Goal: Check status

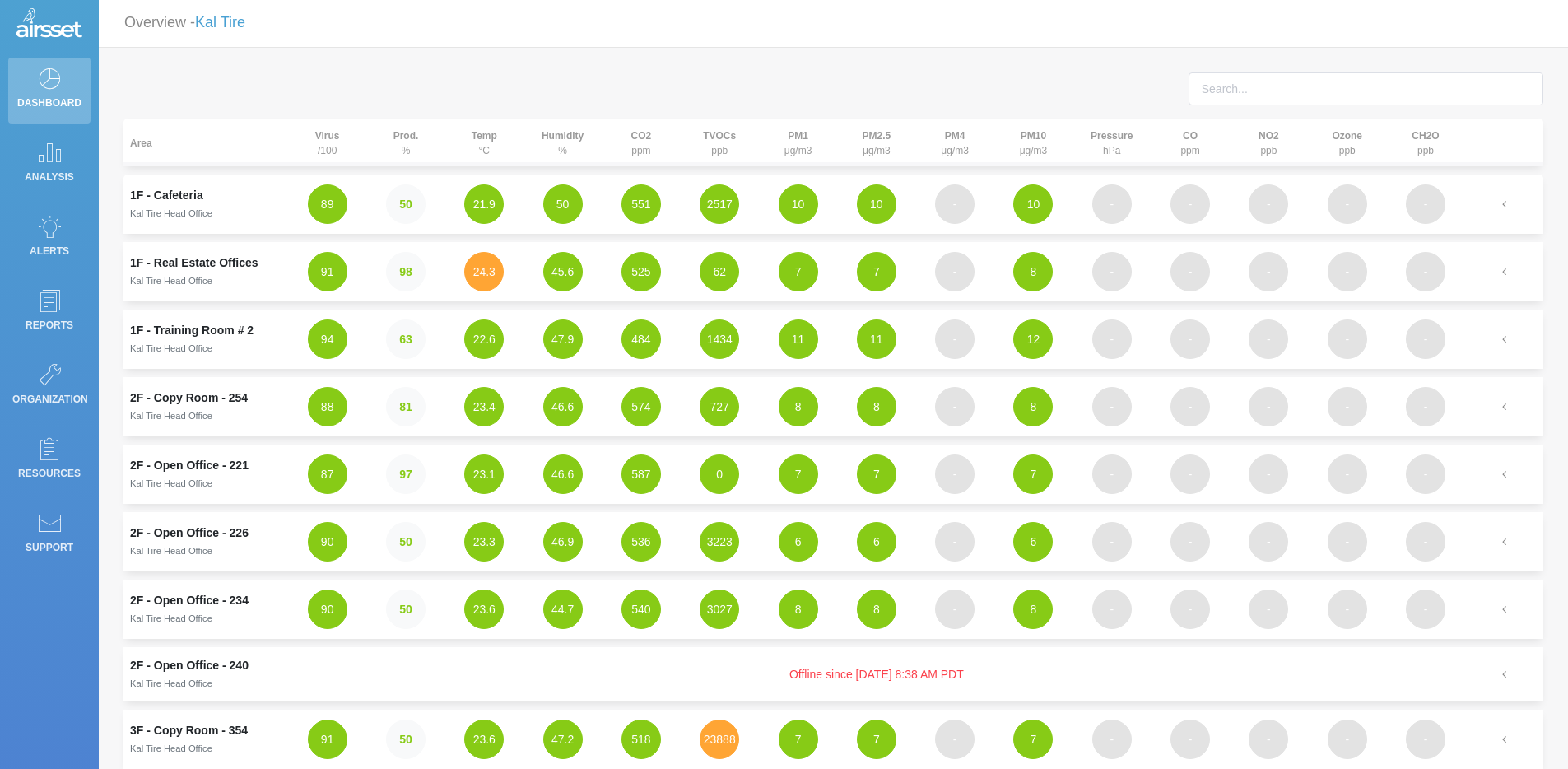
scroll to position [3, 0]
click at [549, 269] on button "45.6" at bounding box center [563, 271] width 40 height 40
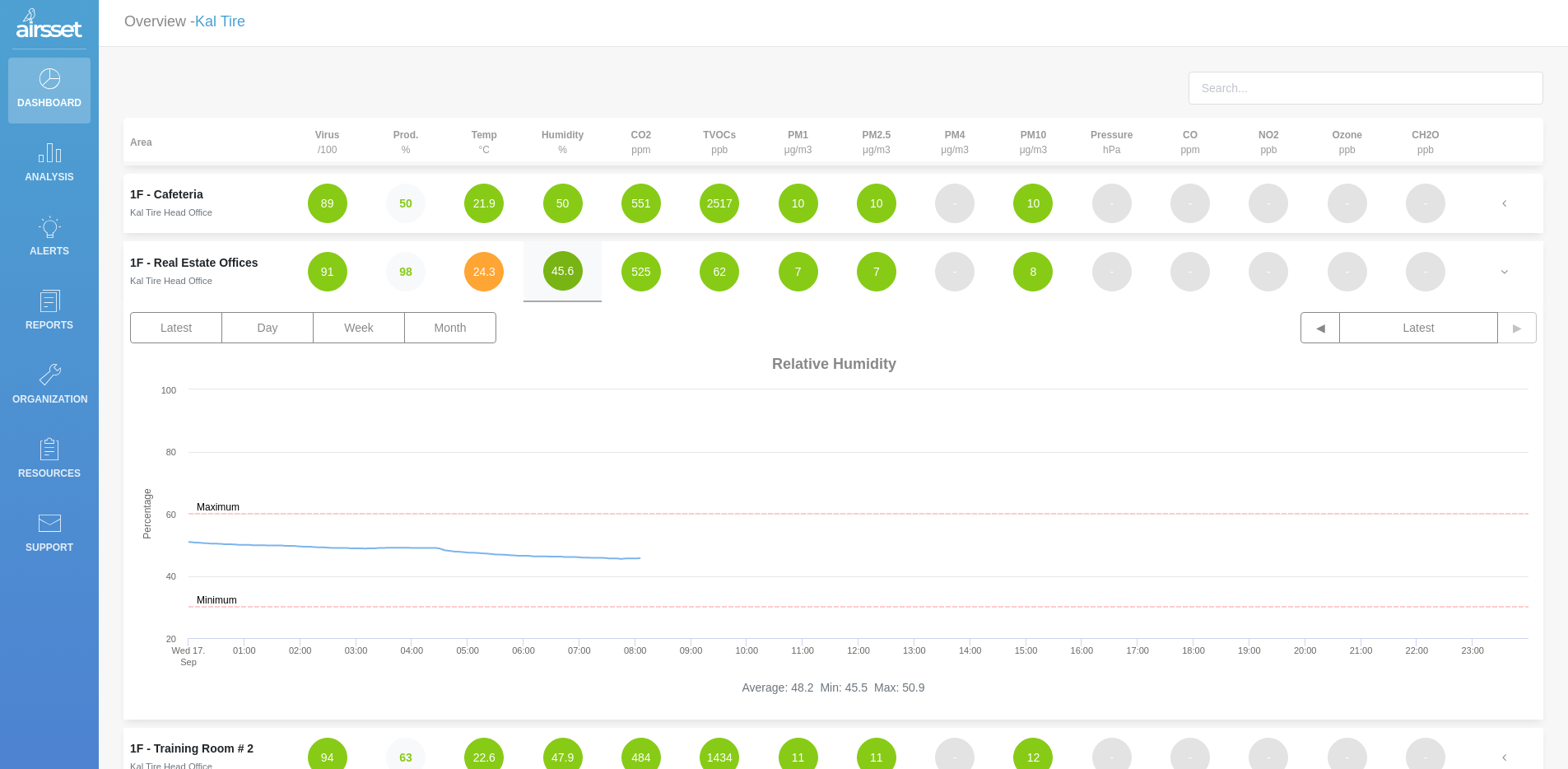
click at [549, 269] on button "45.6" at bounding box center [563, 271] width 40 height 40
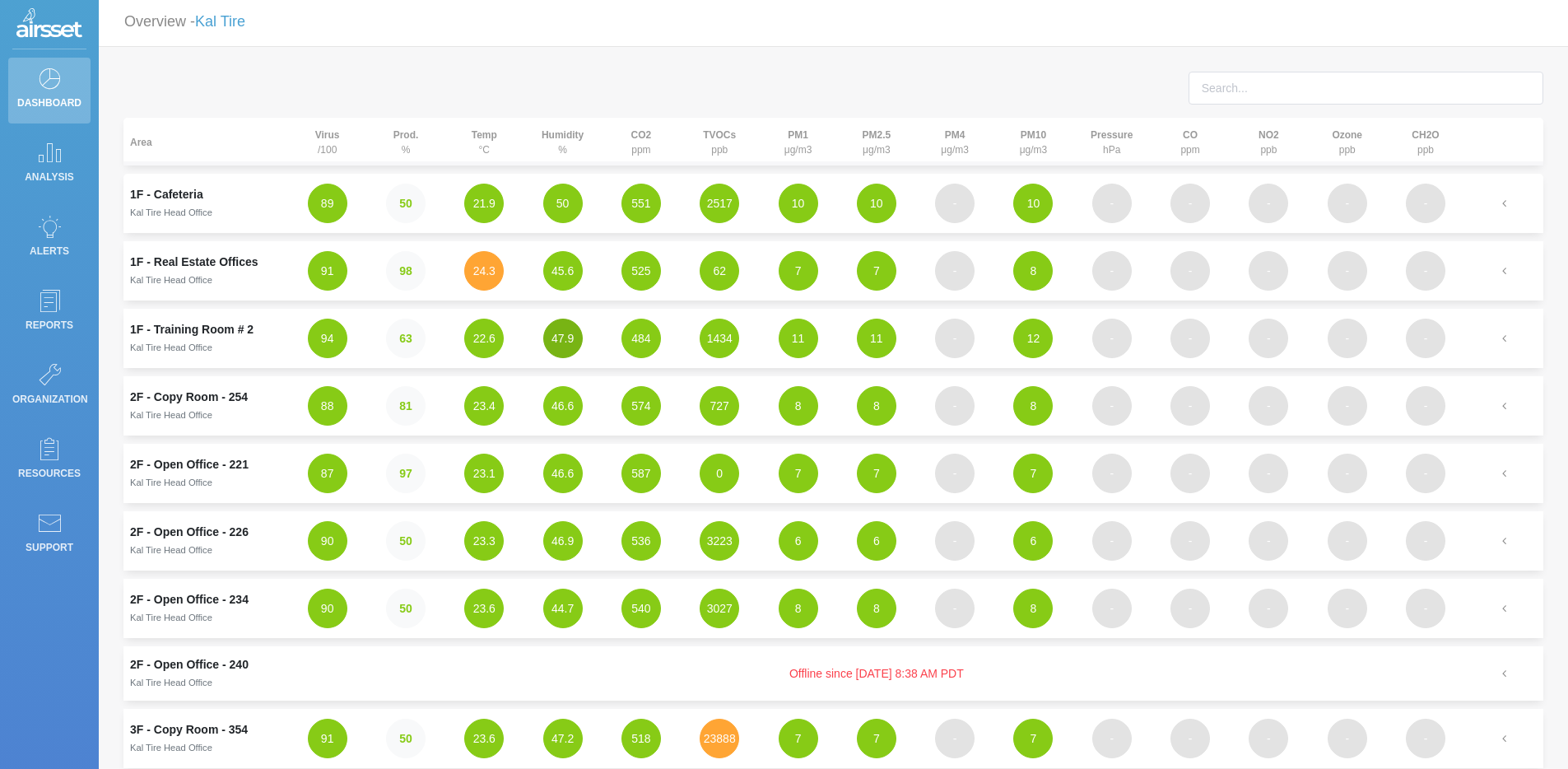
click at [573, 347] on button "47.9" at bounding box center [563, 338] width 40 height 40
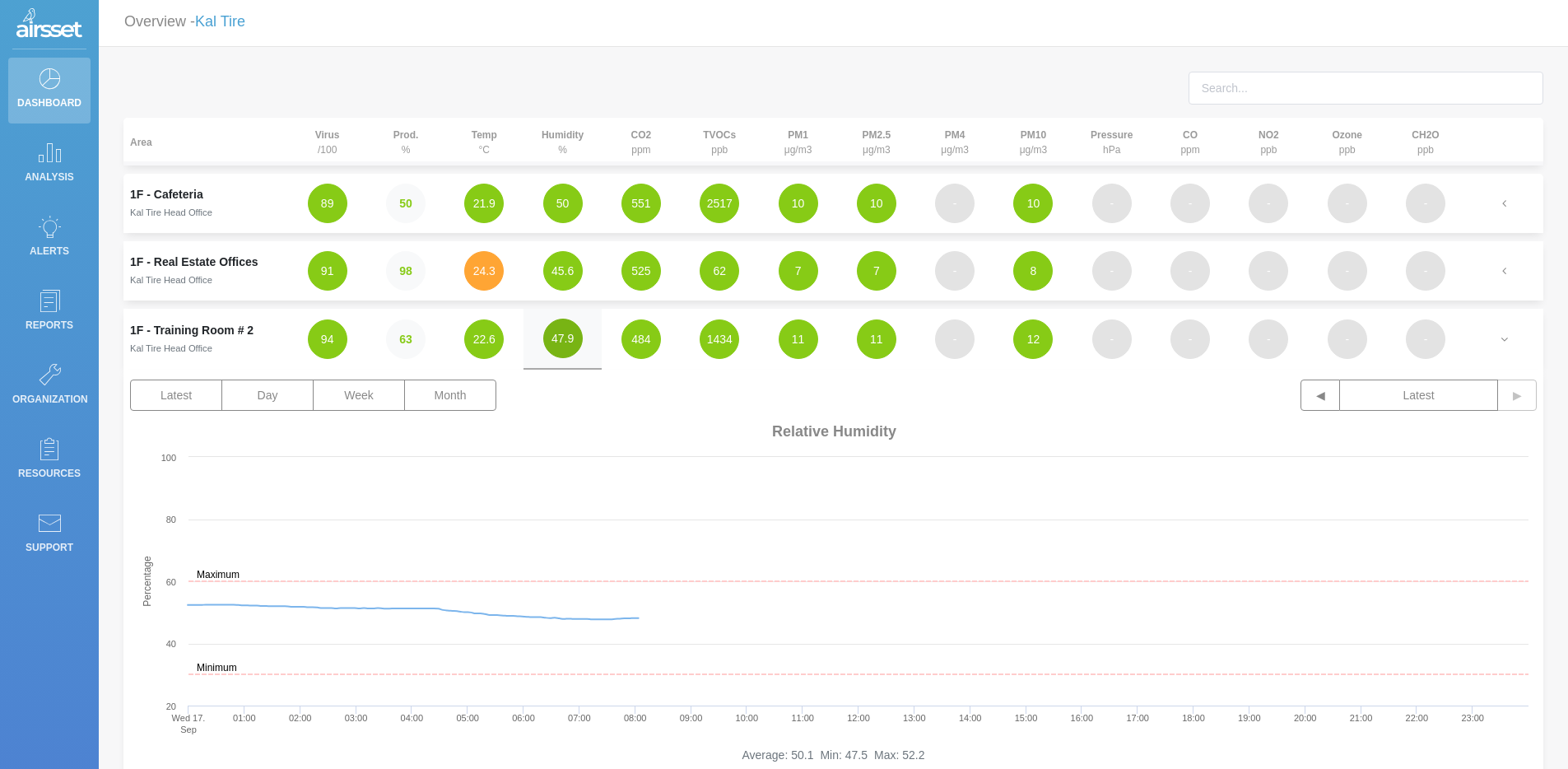
click at [573, 347] on button "47.9" at bounding box center [563, 338] width 40 height 40
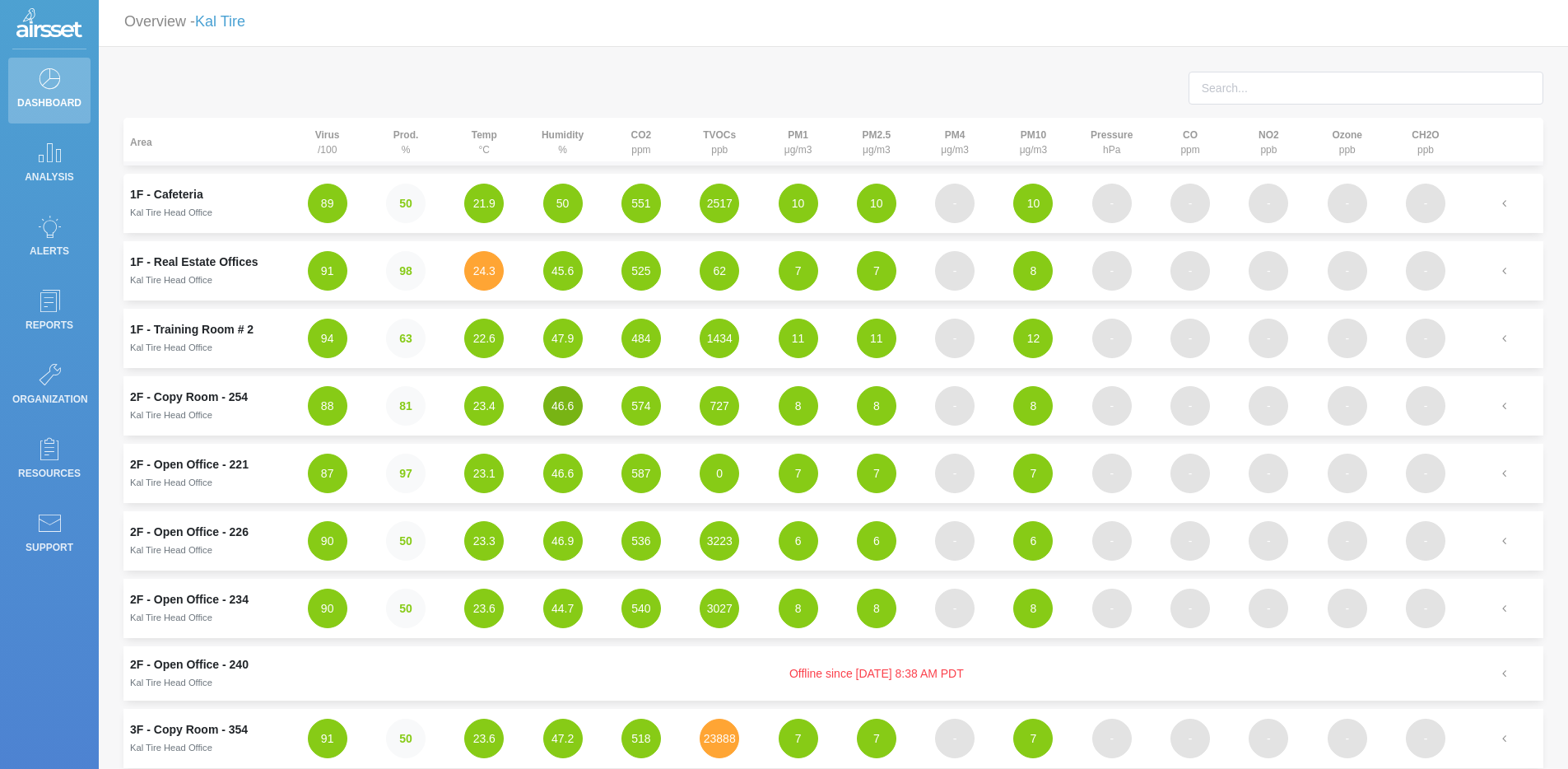
click at [579, 403] on button "46.6" at bounding box center [563, 406] width 40 height 40
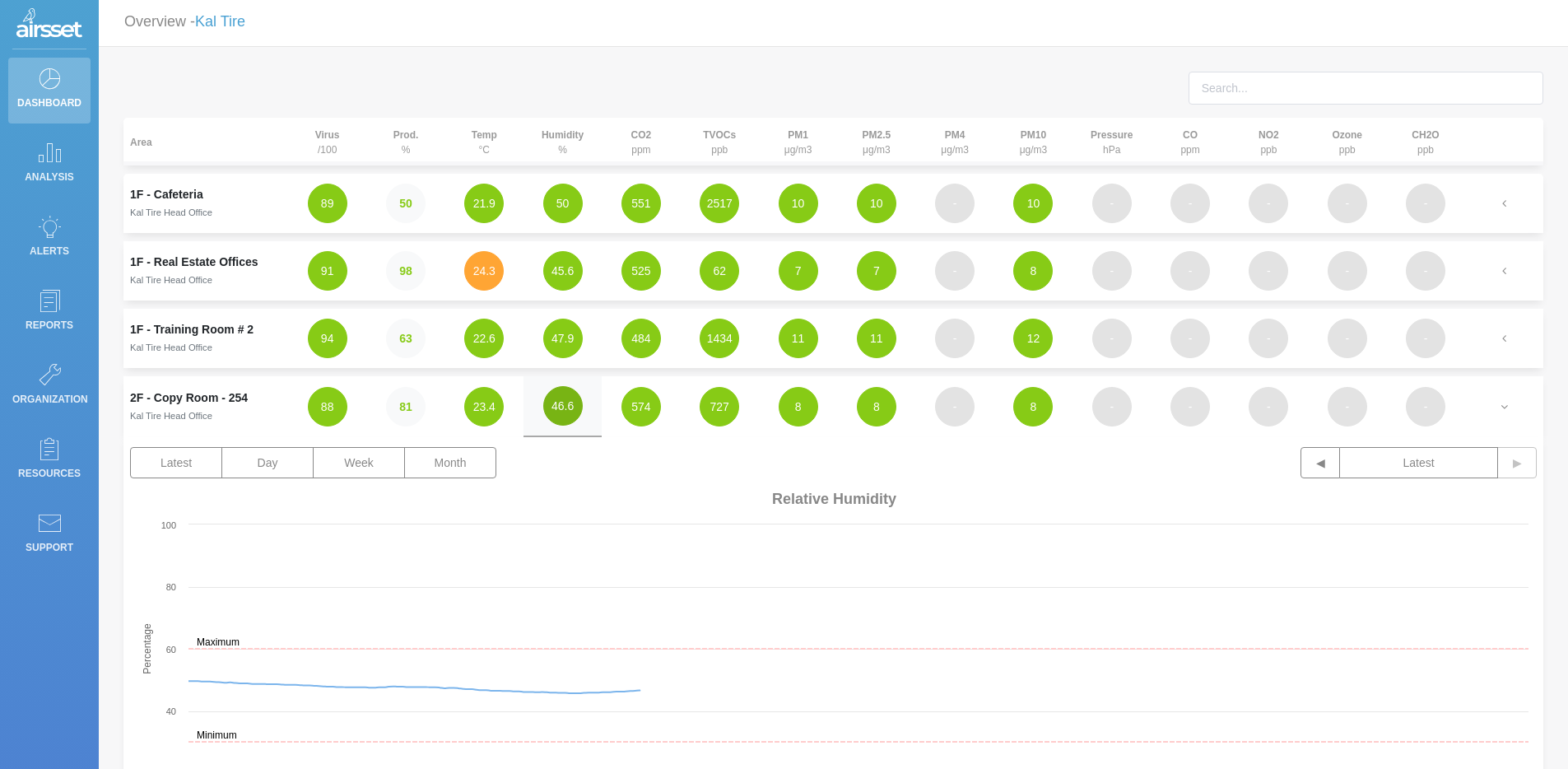
click at [579, 403] on button "46.6" at bounding box center [563, 406] width 40 height 40
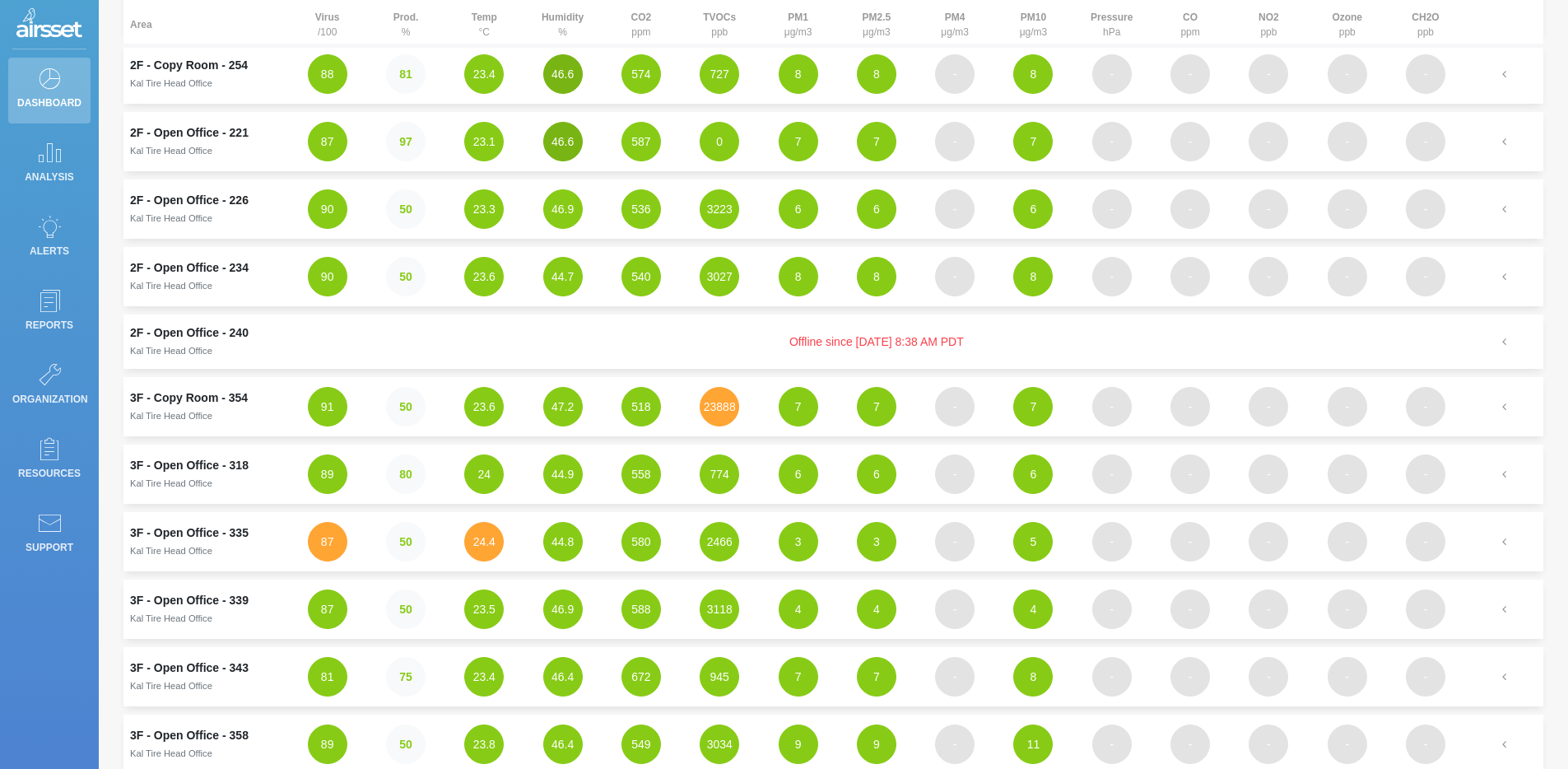
scroll to position [437, 0]
